Goal: Use online tool/utility: Utilize a website feature to perform a specific function

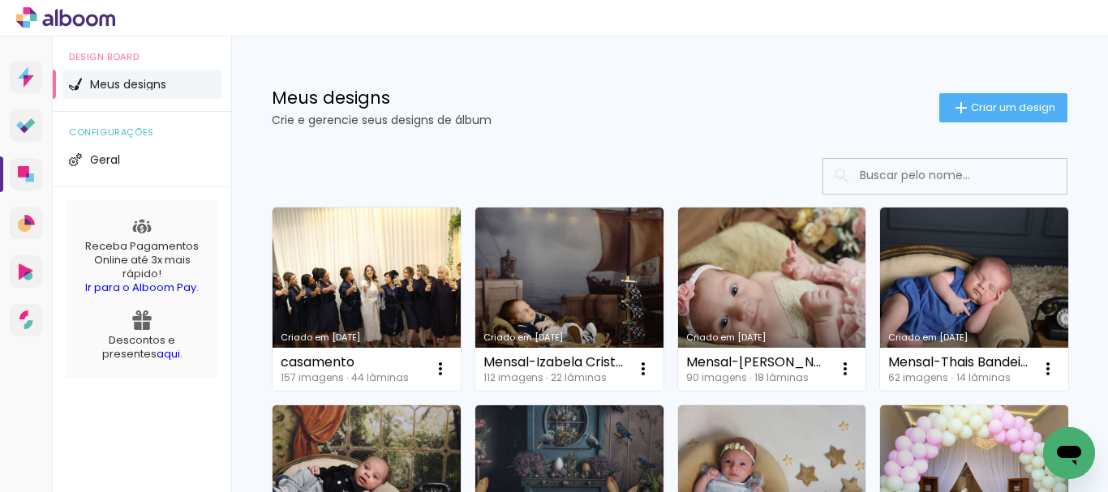
click at [907, 182] on input at bounding box center [966, 175] width 231 height 33
click at [1000, 113] on span "Criar um design" at bounding box center [1013, 107] width 84 height 11
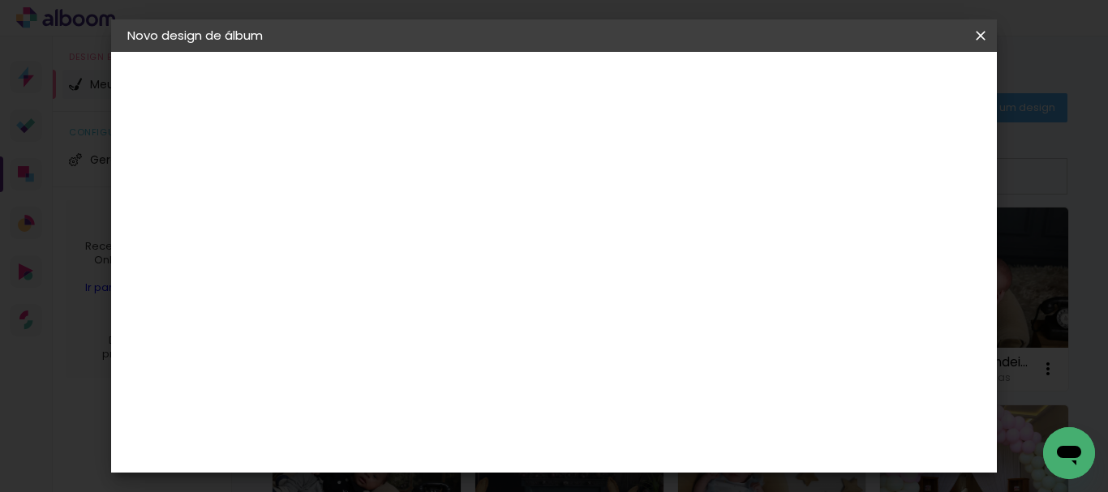
click at [392, 205] on input at bounding box center [392, 217] width 0 height 25
type input "Marcia- banner"
type paper-input "Marcia- banner"
click at [0, 0] on header "Informações Dê um título ao seu álbum. Avançar" at bounding box center [0, 0] width 0 height 0
click at [0, 0] on slot "Avançar" at bounding box center [0, 0] width 0 height 0
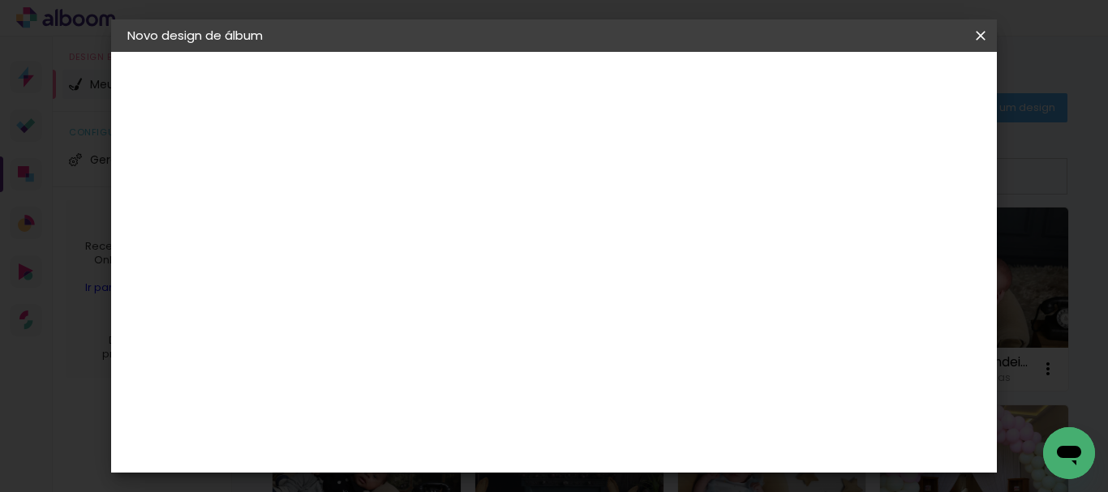
click at [0, 0] on slot "Tamanho Livre" at bounding box center [0, 0] width 0 height 0
click at [0, 0] on slot "Avançar" at bounding box center [0, 0] width 0 height 0
drag, startPoint x: 360, startPoint y: 264, endPoint x: 344, endPoint y: 264, distance: 16.2
click at [344, 264] on input "30" at bounding box center [341, 265] width 42 height 24
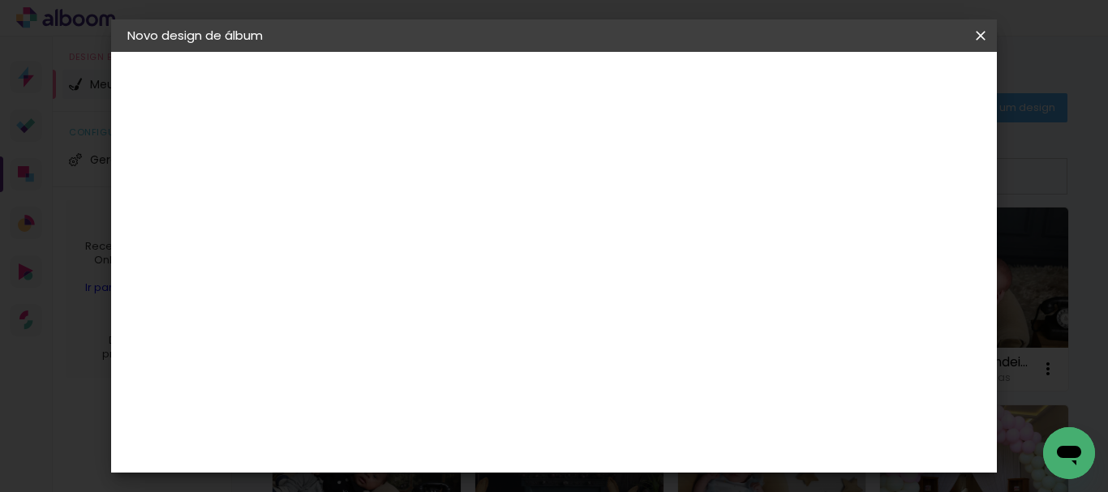
scroll to position [294, 0]
type input "70"
type paper-input "70"
drag, startPoint x: 664, startPoint y: 444, endPoint x: 640, endPoint y: 450, distance: 25.2
click at [640, 450] on div "60" at bounding box center [653, 443] width 62 height 24
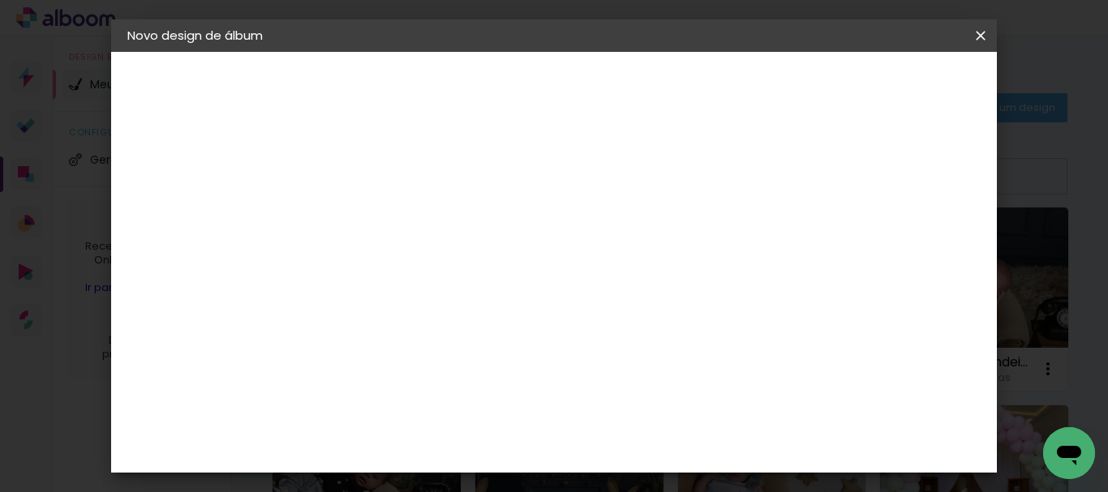
drag, startPoint x: 663, startPoint y: 443, endPoint x: 645, endPoint y: 444, distance: 17.9
click at [645, 444] on input "60" at bounding box center [643, 443] width 42 height 24
type input "100"
type paper-input "100"
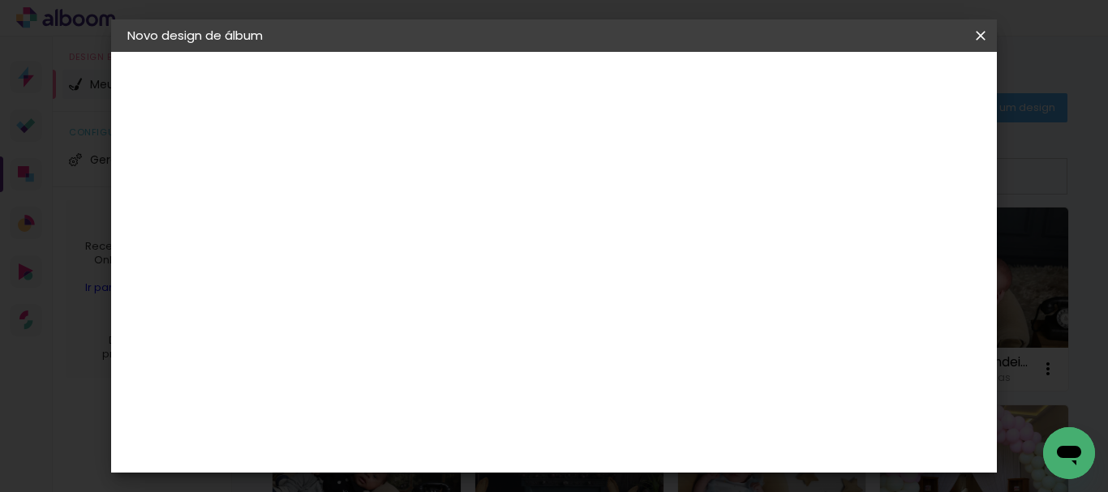
click at [749, 94] on paper-button "Iniciar design" at bounding box center [710, 91] width 77 height 39
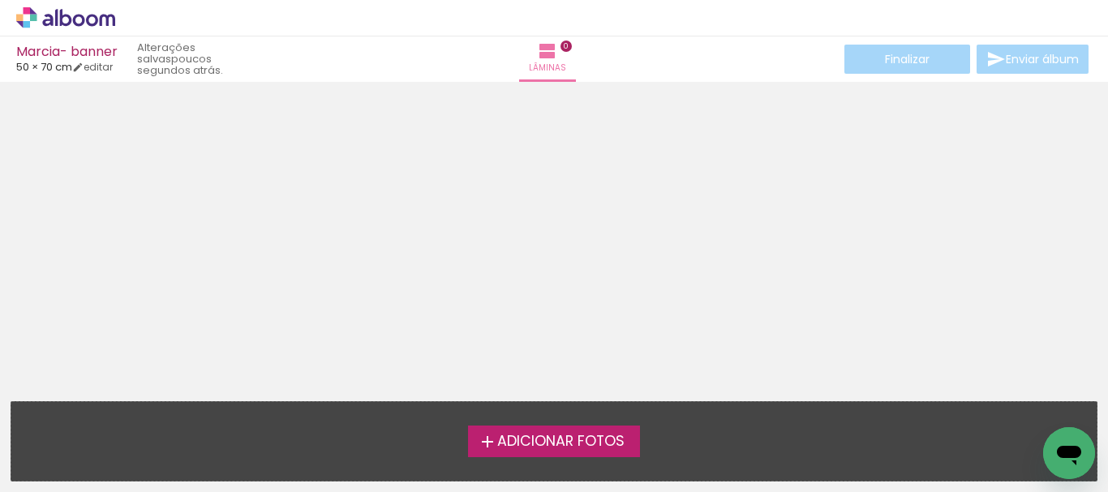
click at [542, 443] on span "Adicionar Fotos" at bounding box center [560, 442] width 127 height 15
click at [0, 0] on input "file" at bounding box center [0, 0] width 0 height 0
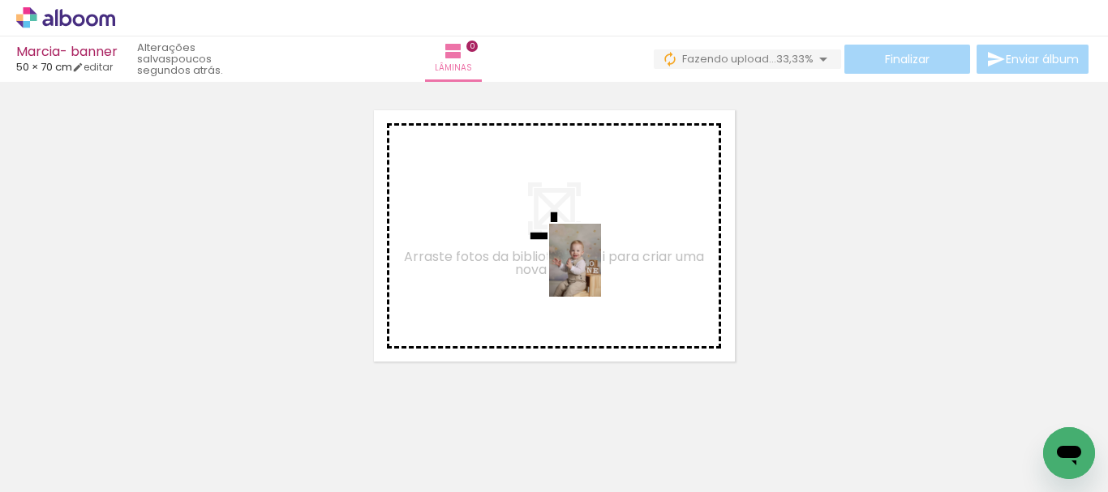
drag, startPoint x: 166, startPoint y: 459, endPoint x: 598, endPoint y: 272, distance: 470.0
click at [598, 272] on quentale-workspace at bounding box center [554, 246] width 1108 height 492
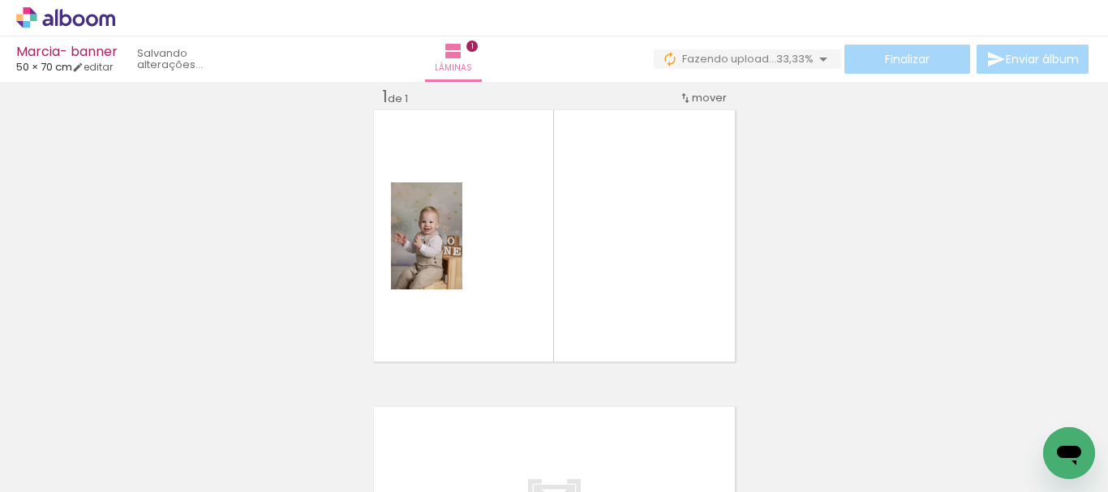
scroll to position [21, 0]
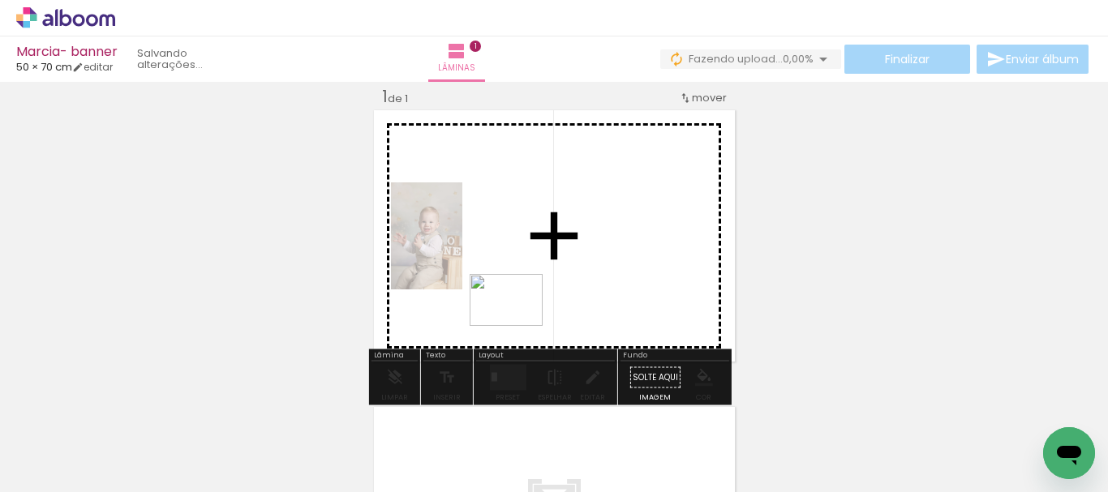
drag, startPoint x: 280, startPoint y: 459, endPoint x: 518, endPoint y: 323, distance: 274.6
click at [518, 323] on quentale-workspace at bounding box center [554, 246] width 1108 height 492
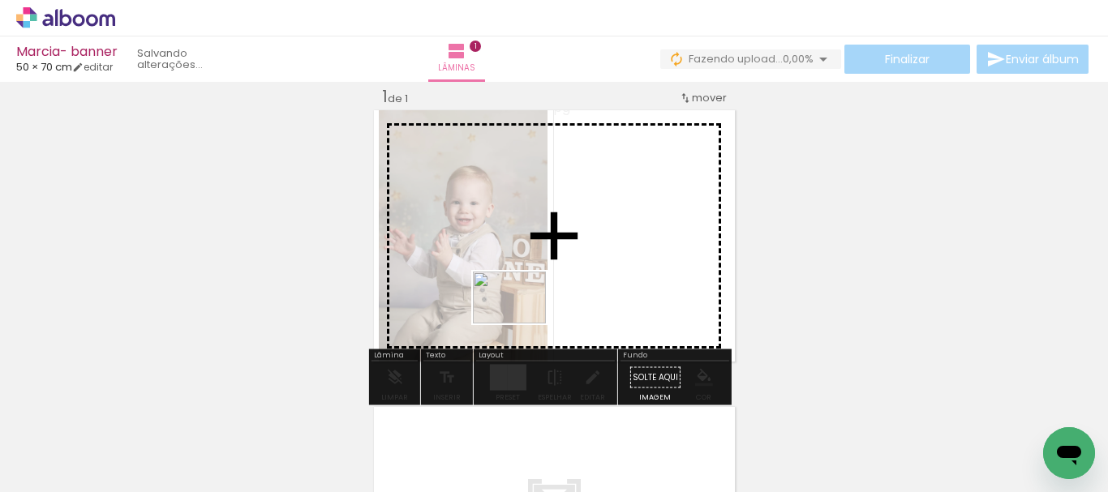
drag, startPoint x: 362, startPoint y: 446, endPoint x: 521, endPoint y: 320, distance: 202.6
click at [521, 320] on quentale-workspace at bounding box center [554, 246] width 1108 height 492
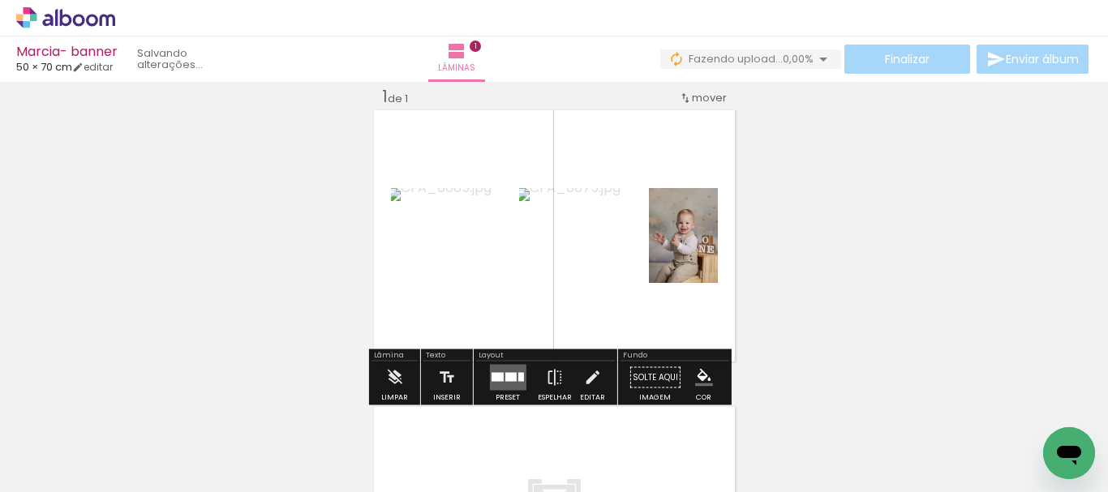
click at [504, 379] on div at bounding box center [509, 377] width 11 height 9
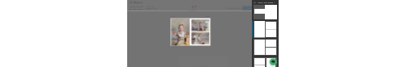
scroll to position [162, 0]
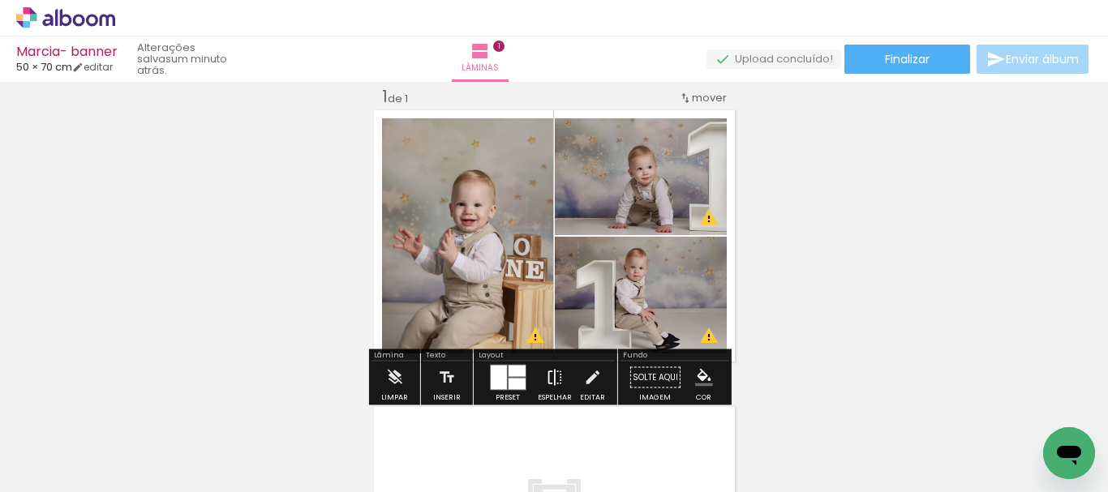
click at [547, 370] on iron-icon at bounding box center [555, 378] width 18 height 32
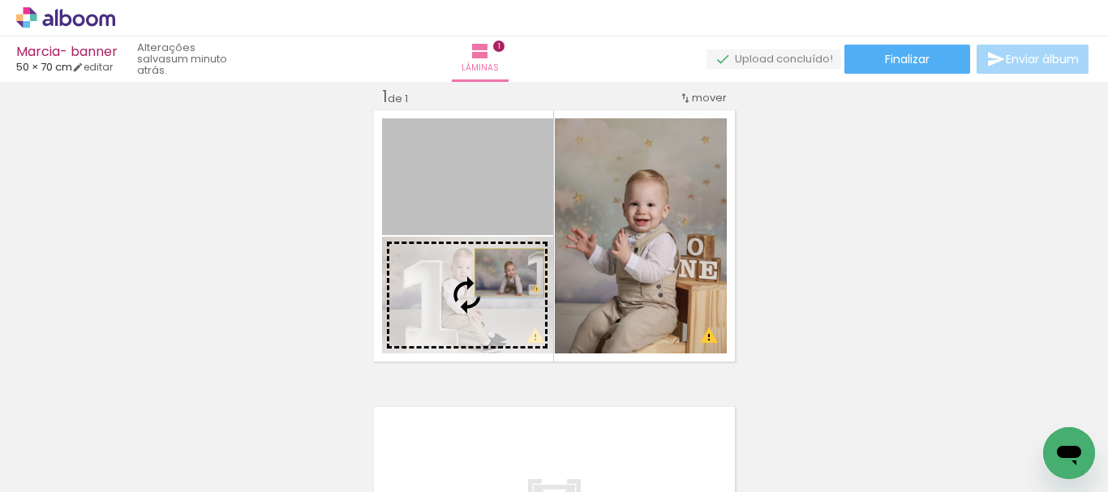
drag, startPoint x: 503, startPoint y: 215, endPoint x: 503, endPoint y: 272, distance: 57.6
click at [0, 0] on slot at bounding box center [0, 0] width 0 height 0
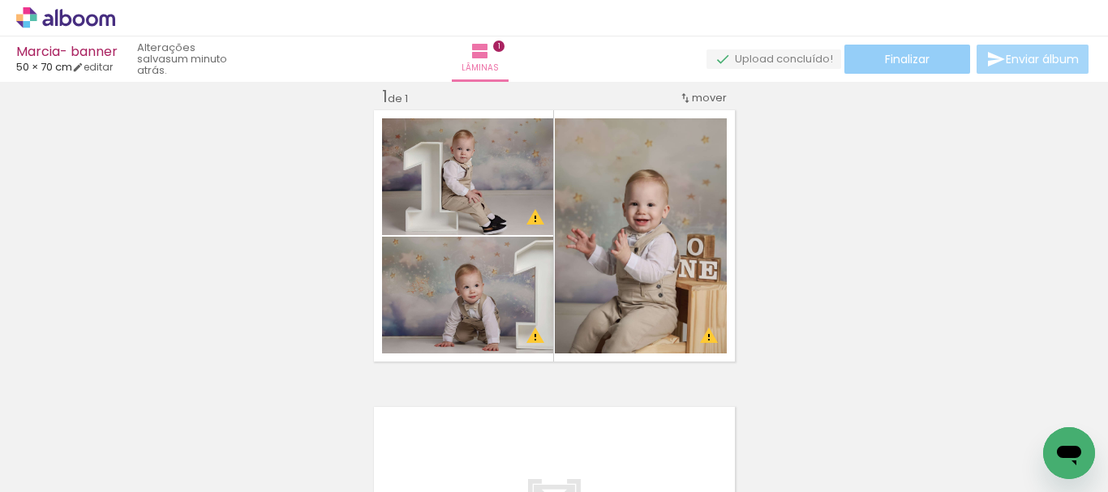
click at [885, 58] on span "Finalizar" at bounding box center [907, 59] width 45 height 11
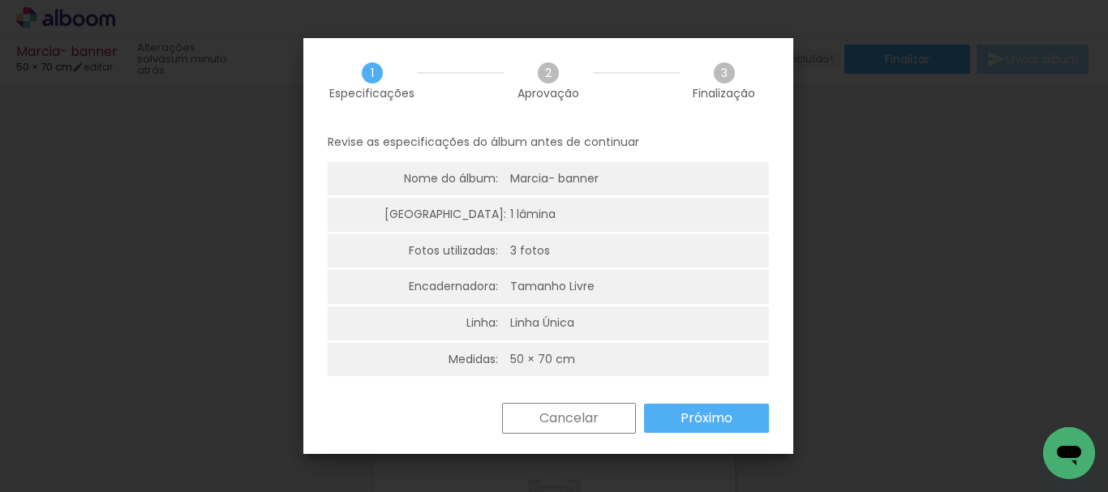
click at [0, 0] on slot "Próximo" at bounding box center [0, 0] width 0 height 0
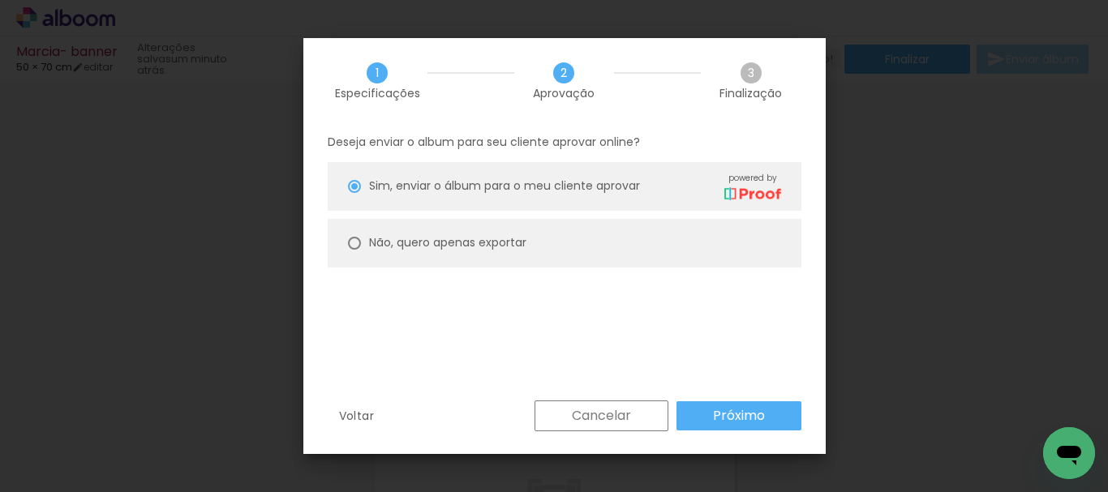
click at [352, 193] on div at bounding box center [354, 186] width 13 height 13
type paper-radio-button "on"
click at [0, 0] on slot "Próximo" at bounding box center [0, 0] width 0 height 0
type input "Alta, 300 DPI"
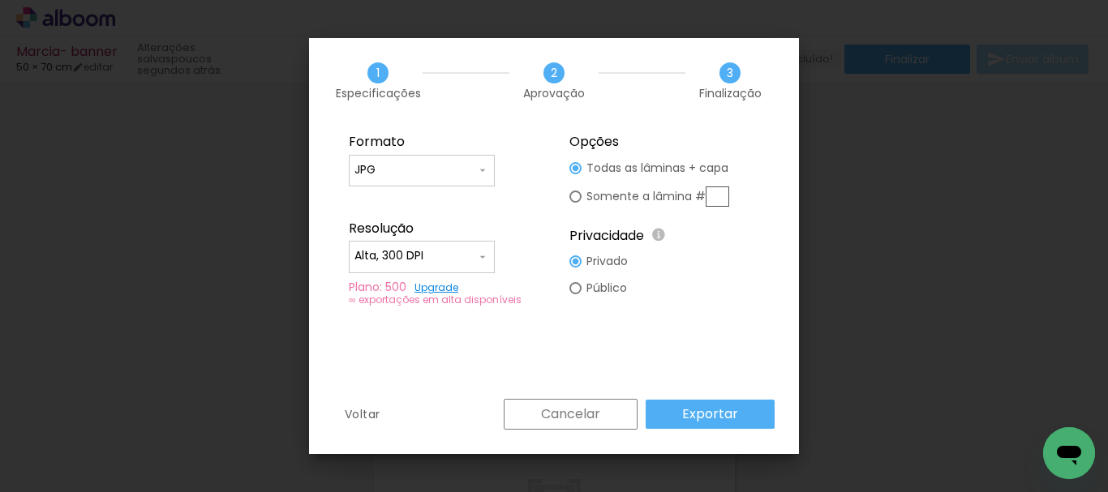
click at [0, 0] on slot "Exportar" at bounding box center [0, 0] width 0 height 0
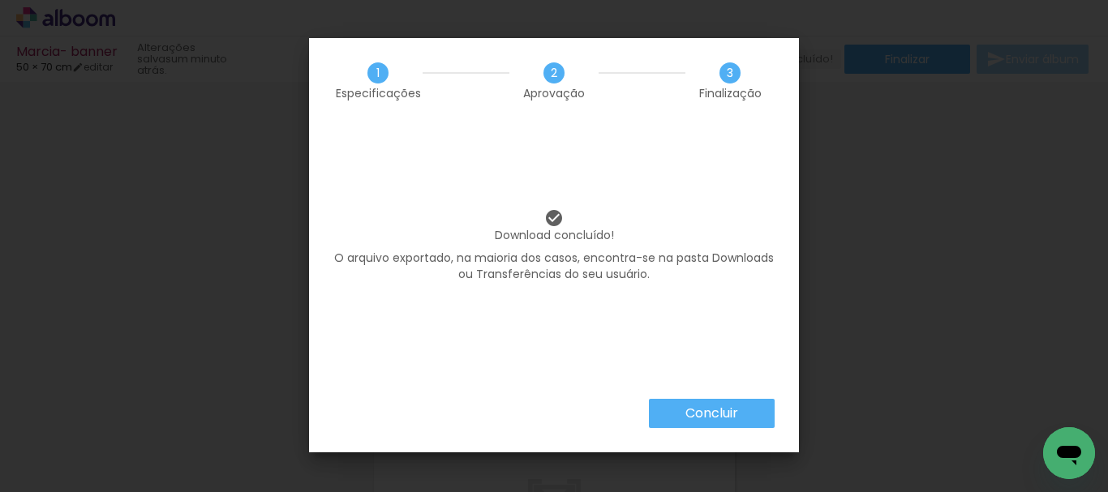
click at [748, 407] on paper-button "Concluir" at bounding box center [712, 413] width 126 height 29
